Goal: Task Accomplishment & Management: Use online tool/utility

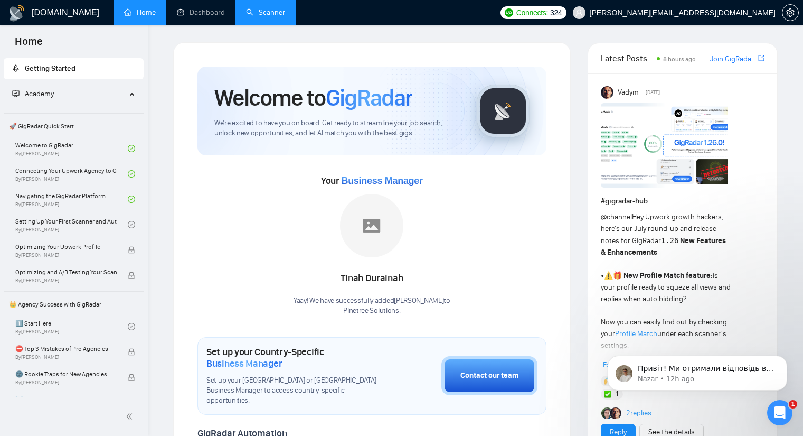
click at [271, 15] on link "Scanner" at bounding box center [265, 12] width 39 height 9
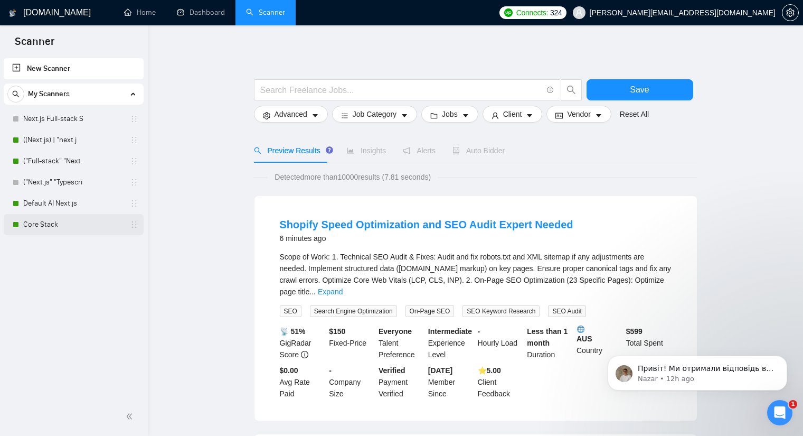
click at [80, 218] on link "Core Stack" at bounding box center [73, 224] width 100 height 21
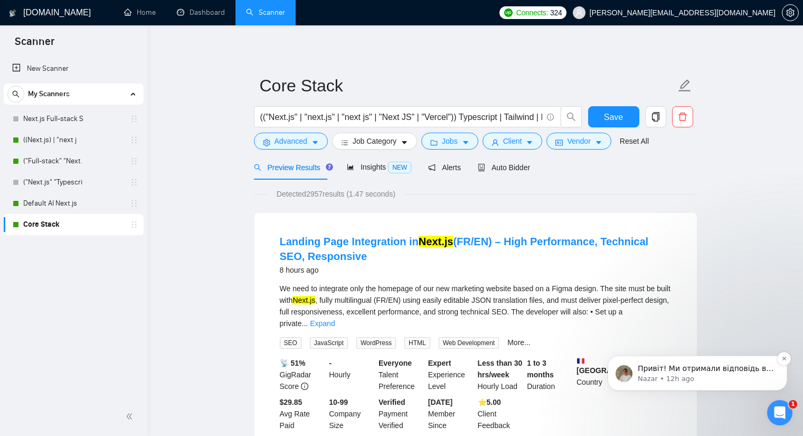
click at [730, 372] on span "Привіт! Ми отримали відповідь від дев-команди та вже застосували фікс. Зараз ба…" at bounding box center [706, 410] width 136 height 92
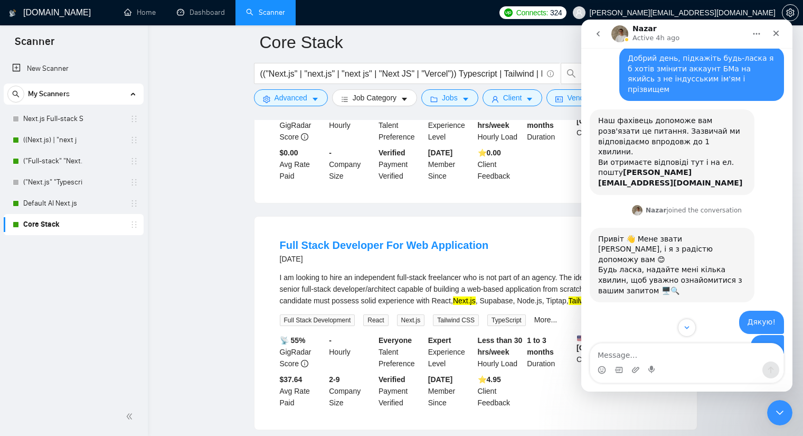
scroll to position [2194, 0]
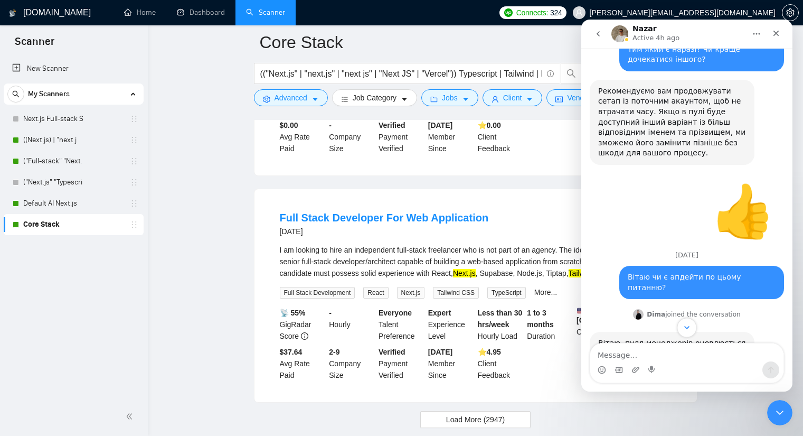
click at [690, 327] on icon "Scroll to bottom" at bounding box center [687, 328] width 10 height 10
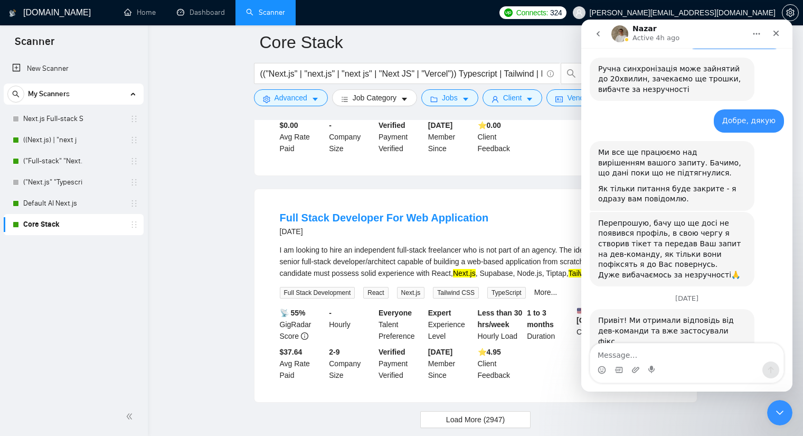
scroll to position [1315, 0]
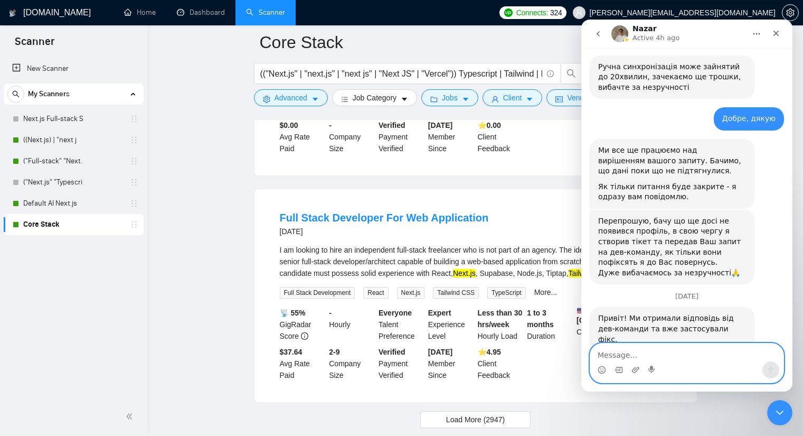
click at [647, 347] on textarea "Message…" at bounding box center [687, 352] width 193 height 18
click at [776, 30] on div "Close" at bounding box center [776, 33] width 19 height 19
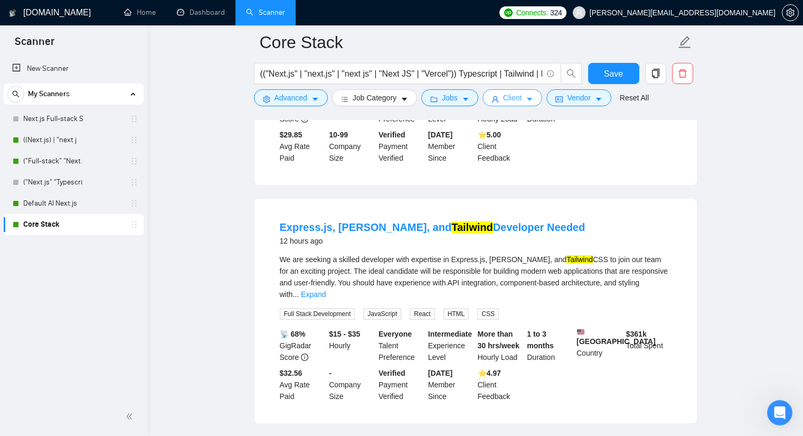
scroll to position [0, 0]
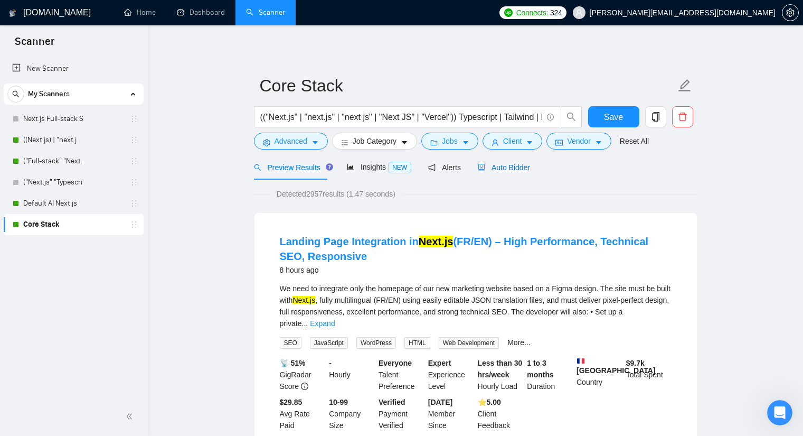
click at [521, 167] on span "Auto Bidder" at bounding box center [504, 167] width 52 height 8
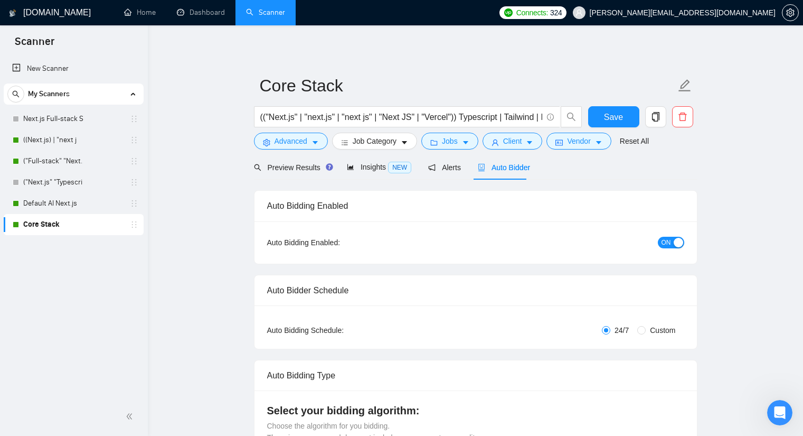
checkbox input "true"
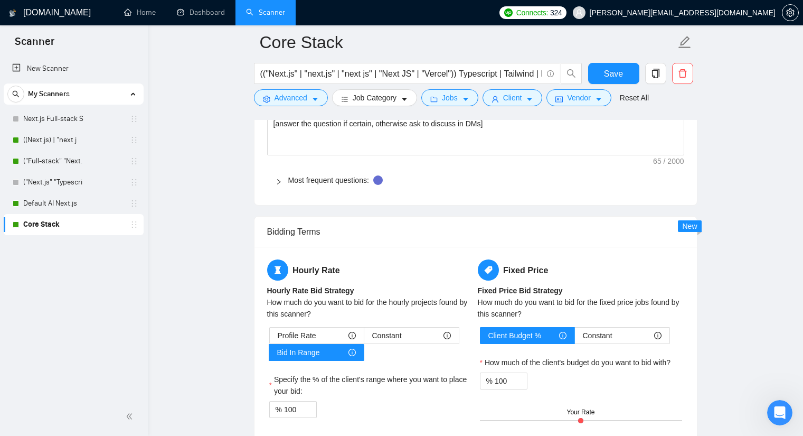
scroll to position [1690, 0]
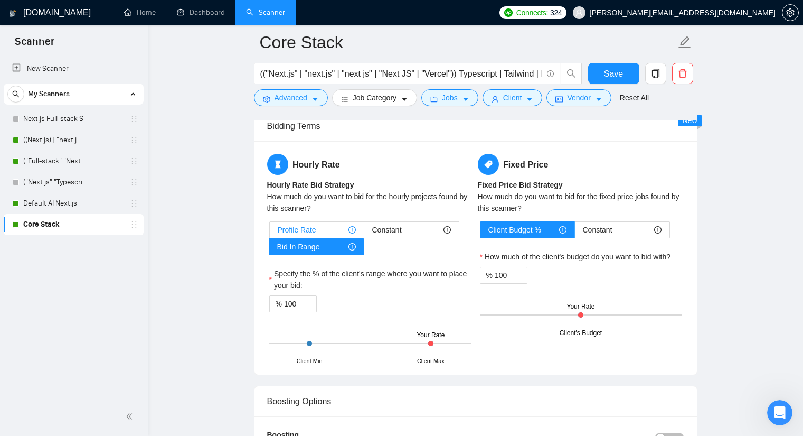
click at [341, 230] on div "Profile Rate" at bounding box center [317, 230] width 78 height 16
click at [270, 232] on input "Profile Rate" at bounding box center [270, 232] width 0 height 0
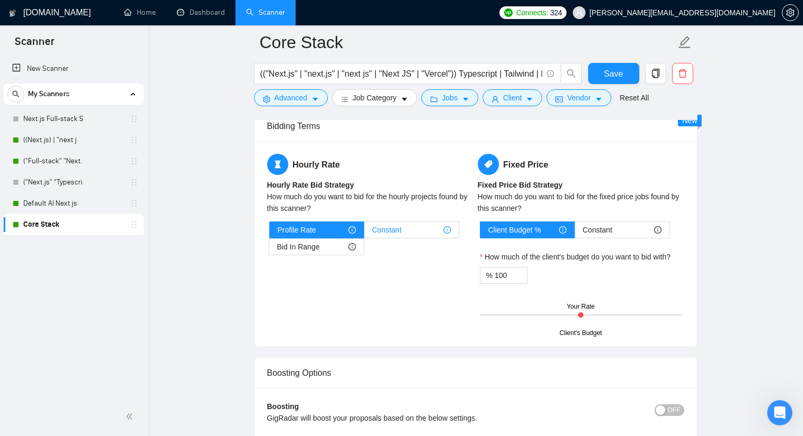
click at [382, 230] on span "Constant" at bounding box center [387, 230] width 30 height 16
click at [364, 232] on input "Constant" at bounding box center [364, 232] width 0 height 0
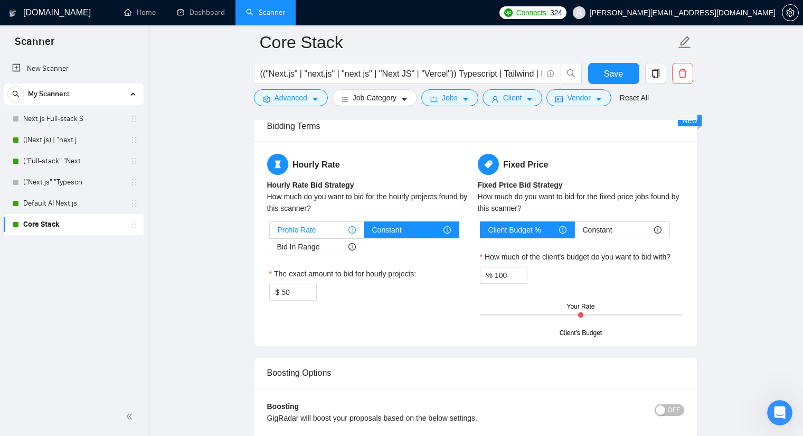
click at [334, 229] on div "Profile Rate" at bounding box center [317, 230] width 78 height 16
click at [270, 232] on input "Profile Rate" at bounding box center [270, 232] width 0 height 0
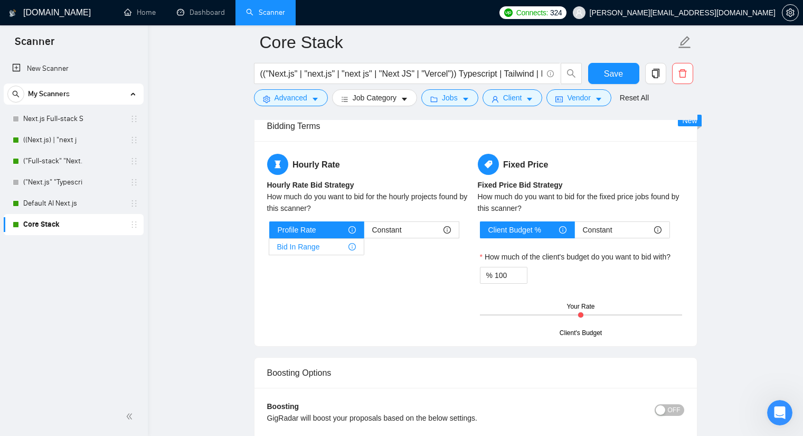
click at [334, 243] on div "Bid In Range" at bounding box center [316, 247] width 79 height 16
click at [269, 249] on input "Bid In Range" at bounding box center [269, 249] width 0 height 0
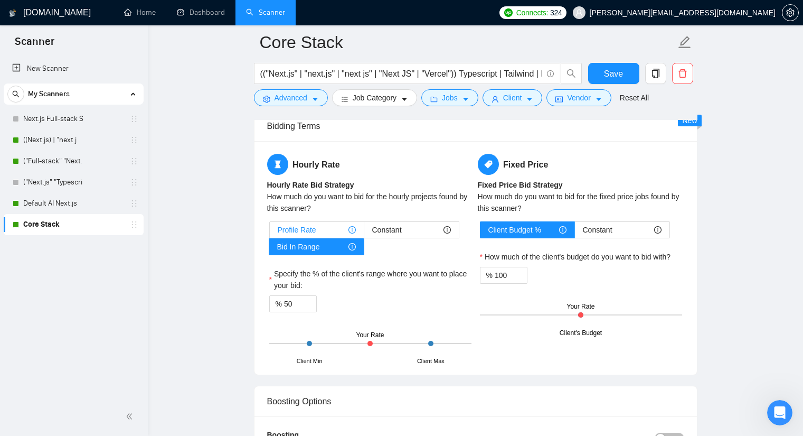
click at [332, 233] on div "Profile Rate" at bounding box center [317, 230] width 78 height 16
click at [270, 232] on input "Profile Rate" at bounding box center [270, 232] width 0 height 0
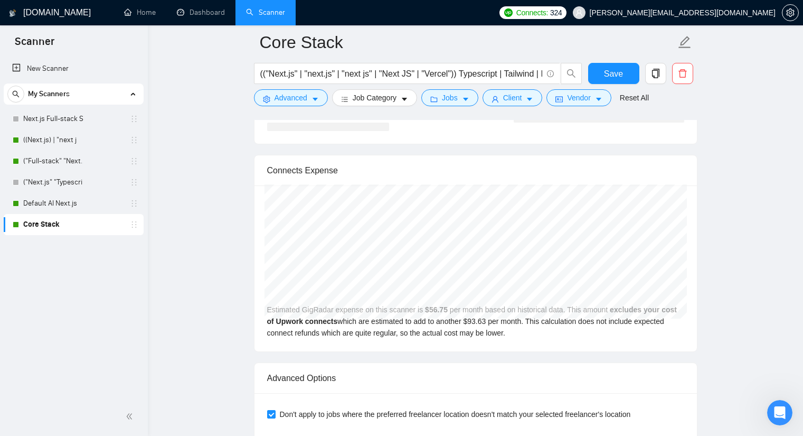
scroll to position [1953, 0]
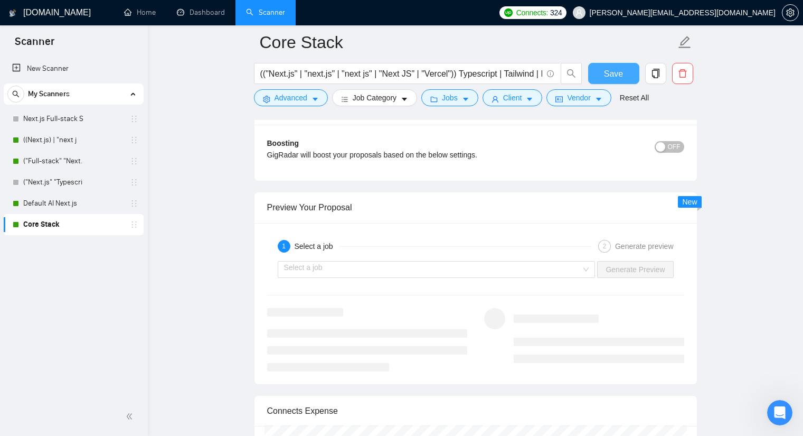
click at [614, 69] on span "Save" at bounding box center [613, 73] width 19 height 13
click at [68, 205] on link "Default AI Next.js" at bounding box center [73, 203] width 100 height 21
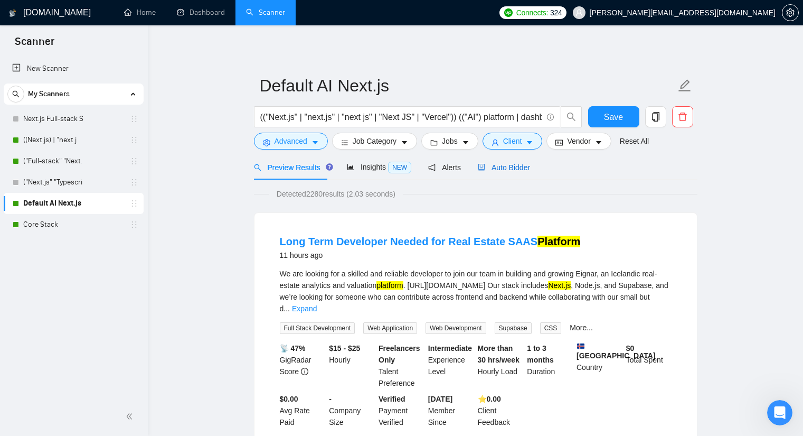
click at [492, 167] on span "Auto Bidder" at bounding box center [504, 167] width 52 height 8
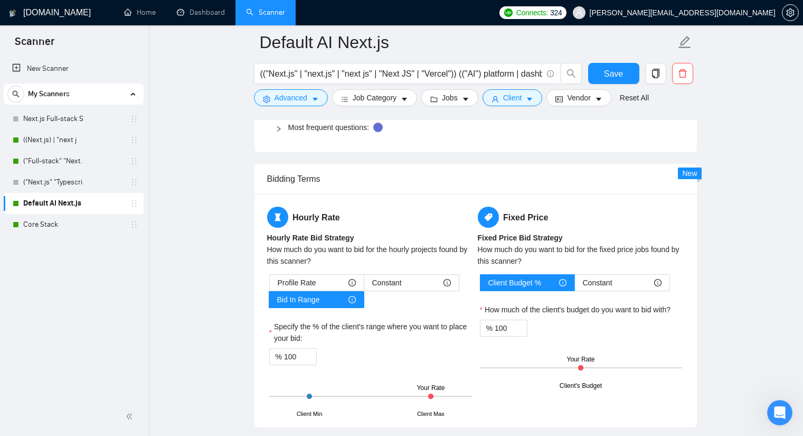
scroll to position [1743, 0]
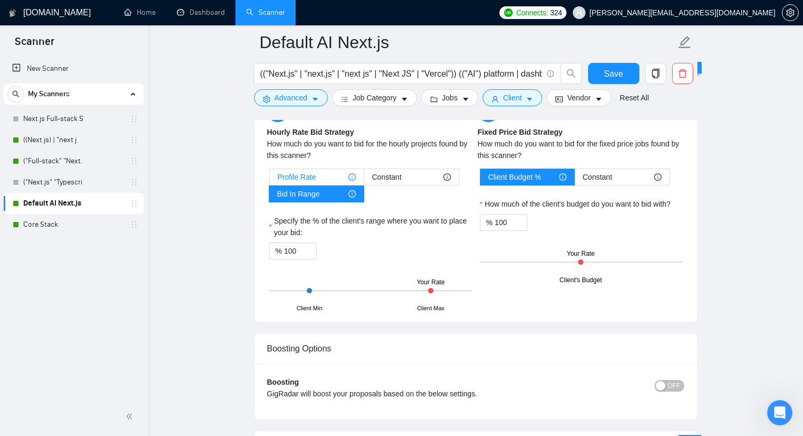
click at [323, 180] on div "Profile Rate" at bounding box center [317, 177] width 78 height 16
click at [270, 180] on input "Profile Rate" at bounding box center [270, 180] width 0 height 0
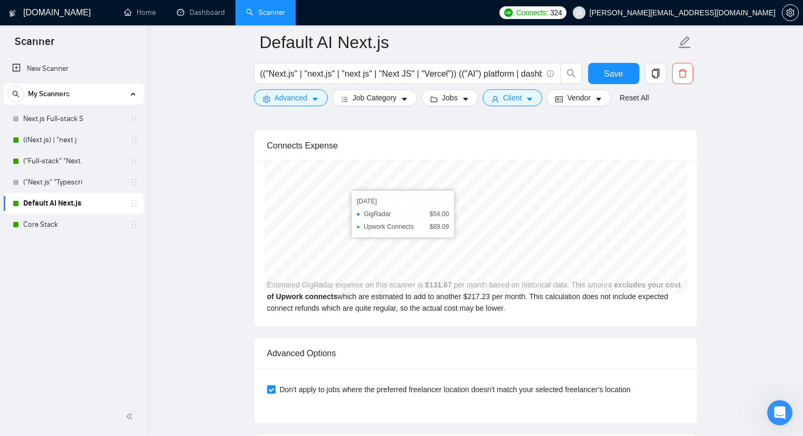
scroll to position [2324, 0]
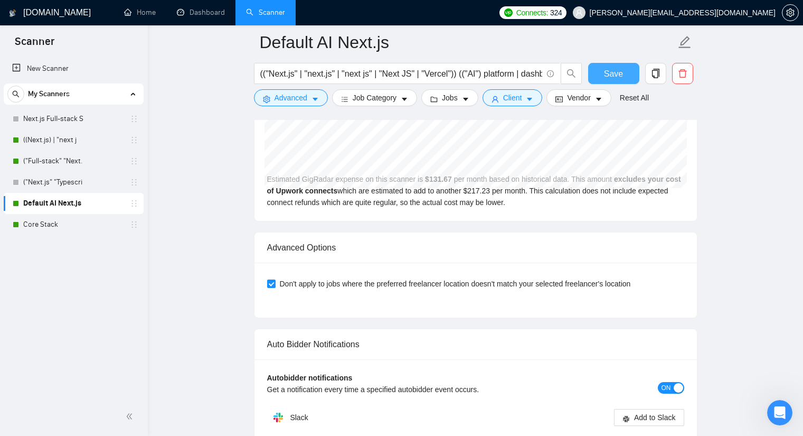
click at [612, 74] on span "Save" at bounding box center [613, 73] width 19 height 13
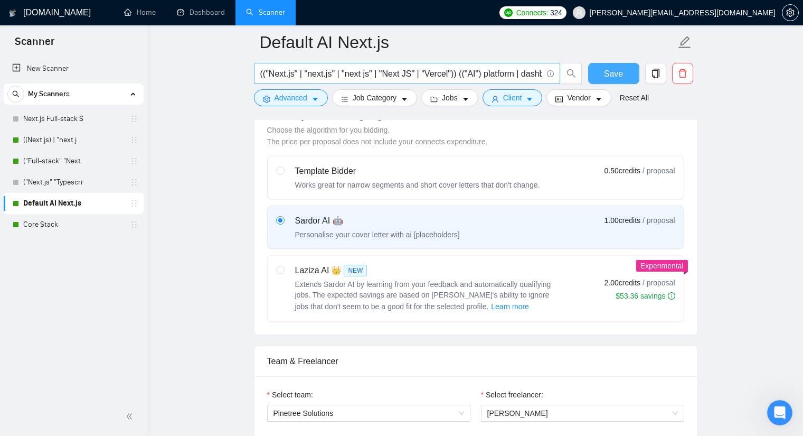
scroll to position [0, 0]
